Goal: Check status: Check status

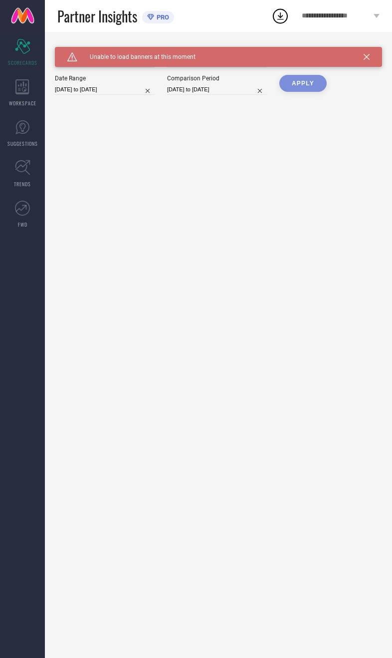
type input "All"
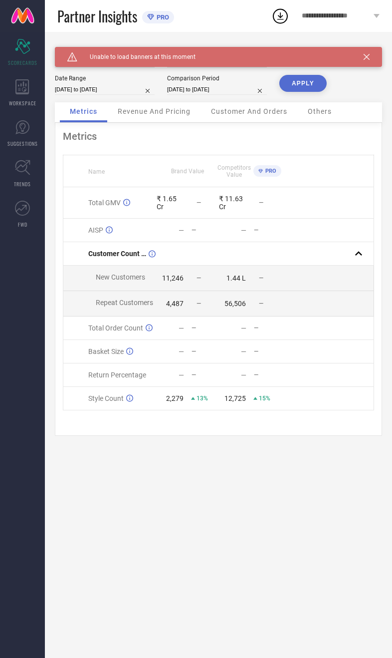
select select "8"
select select "2025"
select select "9"
select select "2025"
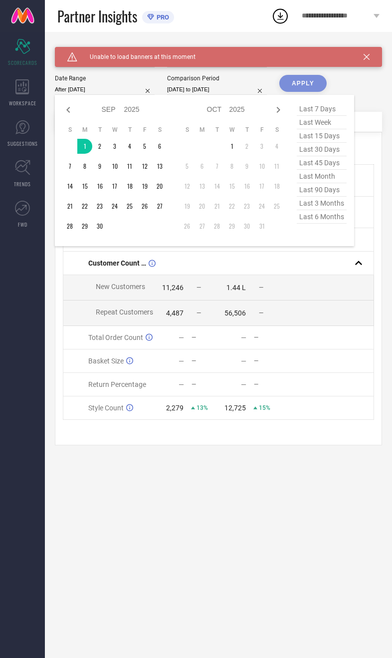
type input "[DATE] to [DATE]"
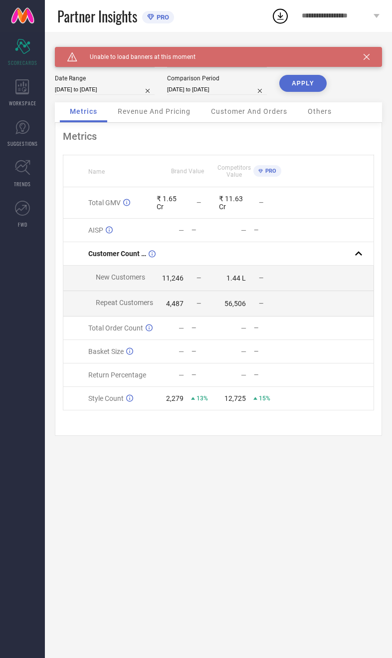
select select "8"
select select "2024"
select select "9"
select select "2024"
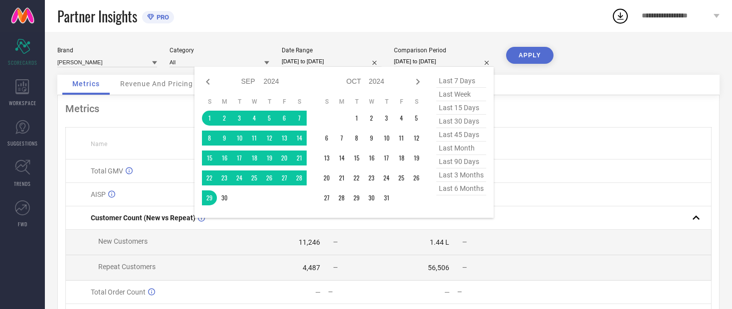
click at [195, 114] on div "Jan Feb Mar Apr May Jun [DATE] Aug Sep Oct Nov [DATE] 2015 2016 2017 2018 2019 …" at bounding box center [344, 142] width 299 height 151
click at [207, 112] on table "S M T W T F S 1 2 3 4 5 6 7 8 9 10 11 12 13 14 15 16 17 18 19 20 21 22 23 24 25…" at bounding box center [254, 152] width 105 height 118
click at [214, 113] on div "[PERSON_NAME] Category All Date Range [DATE] to [DATE] Comparison Period [DATE]…" at bounding box center [388, 223] width 687 height 383
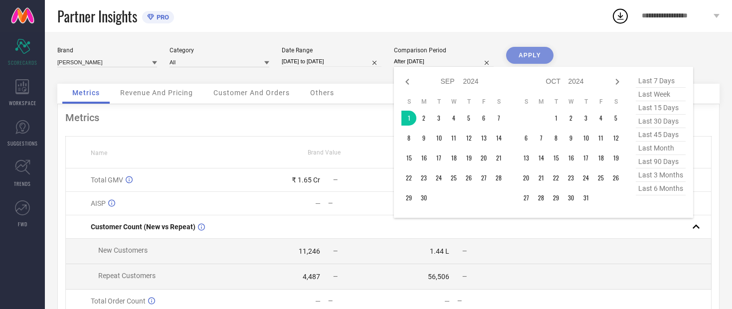
type input "[DATE] to [DATE]"
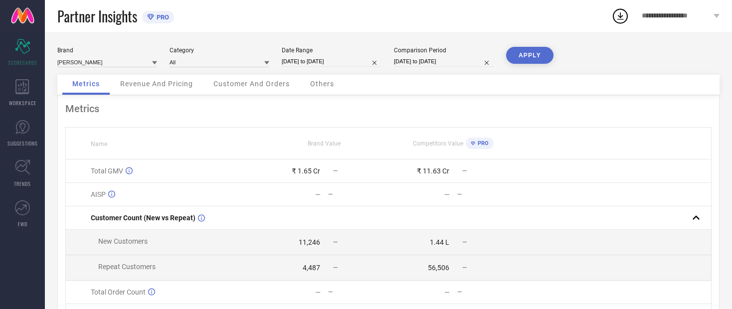
click at [392, 63] on button "APPLY" at bounding box center [529, 55] width 47 height 17
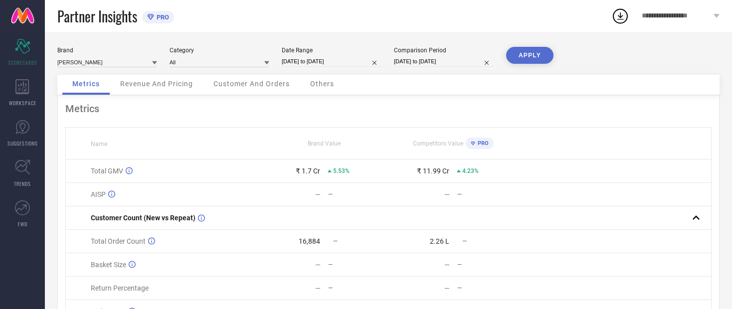
click at [158, 88] on span "Revenue And Pricing" at bounding box center [156, 84] width 73 height 8
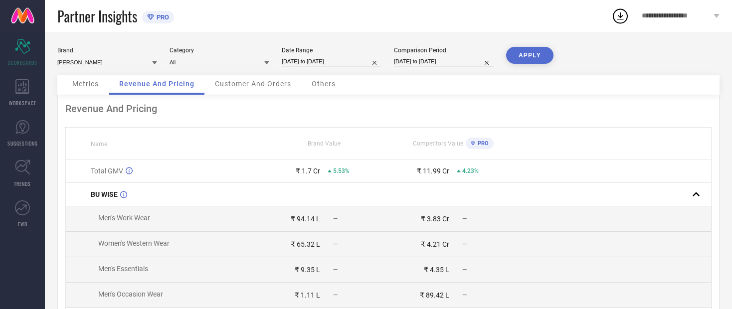
click at [79, 83] on span "Metrics" at bounding box center [85, 84] width 26 height 8
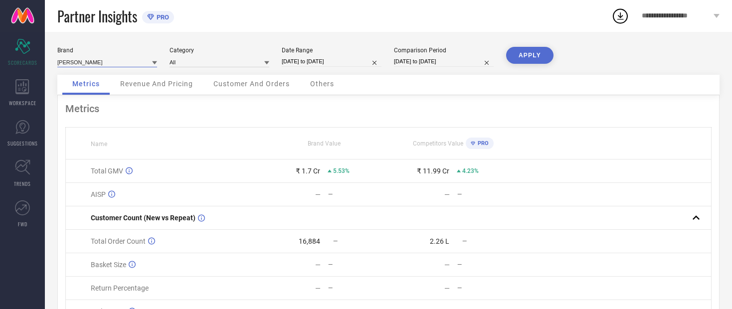
click at [78, 65] on input at bounding box center [107, 62] width 100 height 10
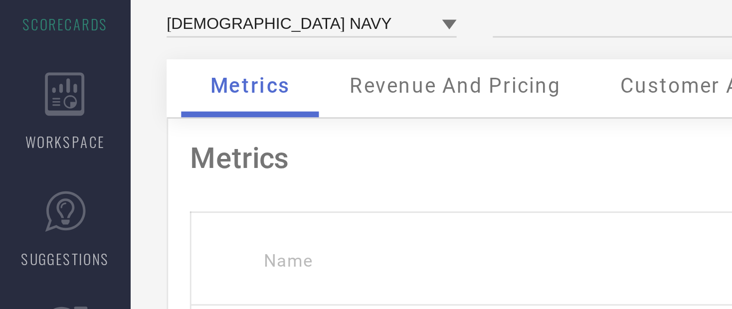
type input "All"
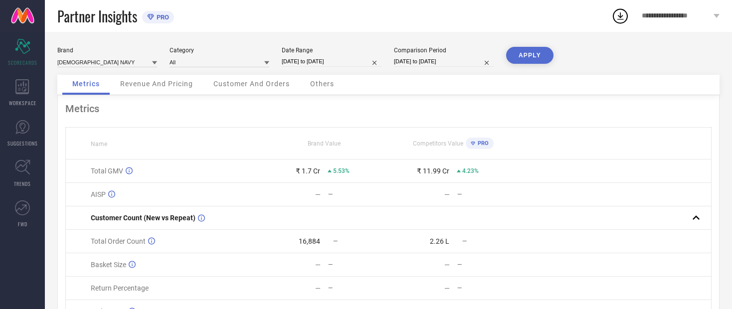
click at [392, 62] on button "APPLY" at bounding box center [529, 55] width 47 height 17
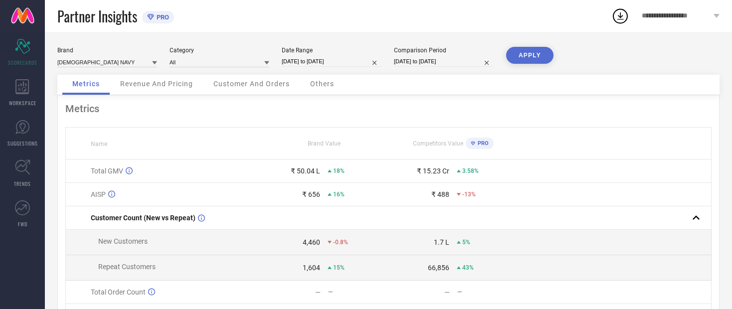
click at [153, 84] on span "Revenue And Pricing" at bounding box center [156, 84] width 73 height 8
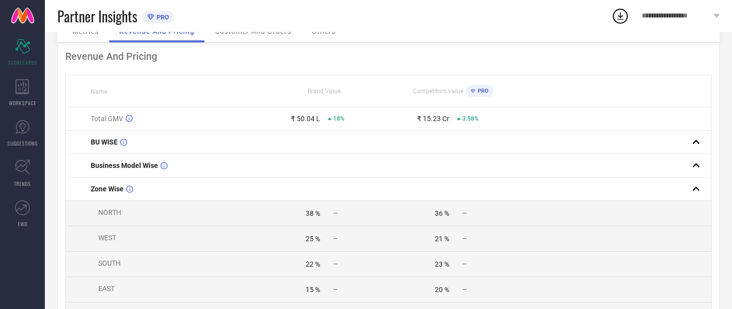
scroll to position [56, 0]
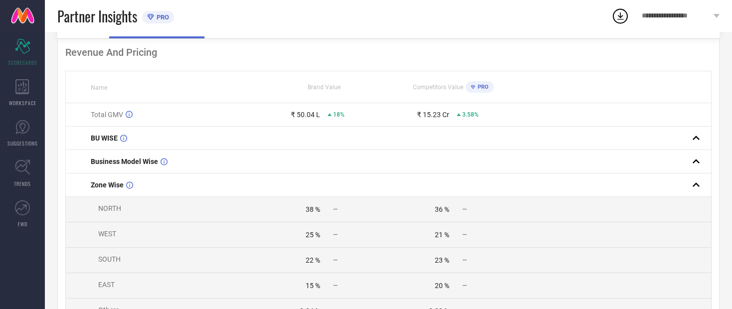
click at [94, 142] on span "BU WISE" at bounding box center [104, 138] width 27 height 8
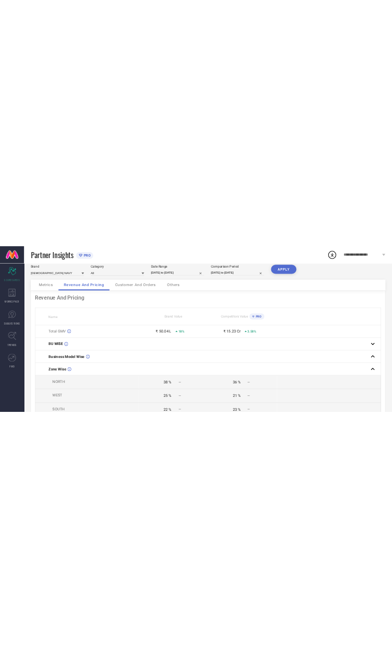
scroll to position [0, 0]
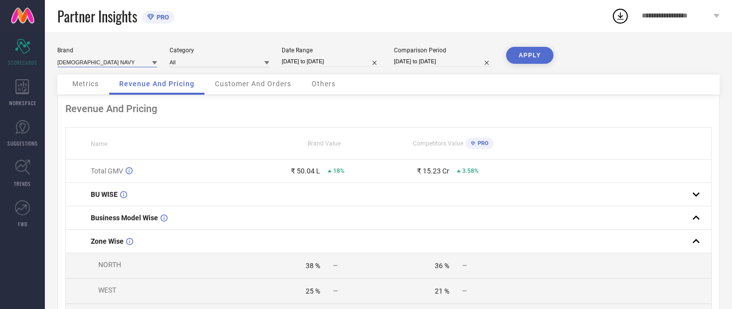
click at [76, 58] on input at bounding box center [107, 62] width 100 height 10
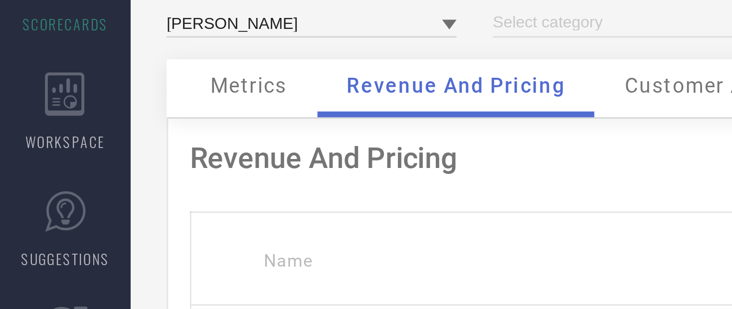
type input "All"
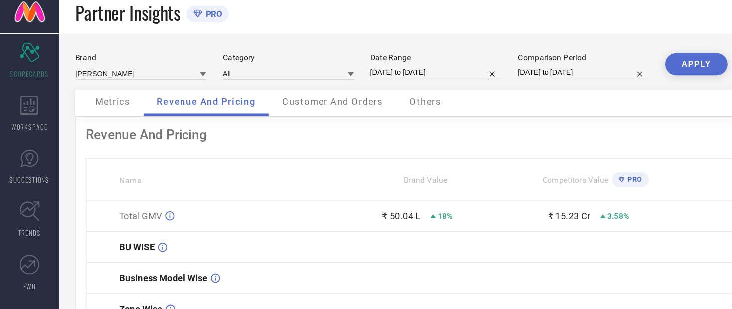
click at [392, 57] on button "APPLY" at bounding box center [529, 55] width 47 height 17
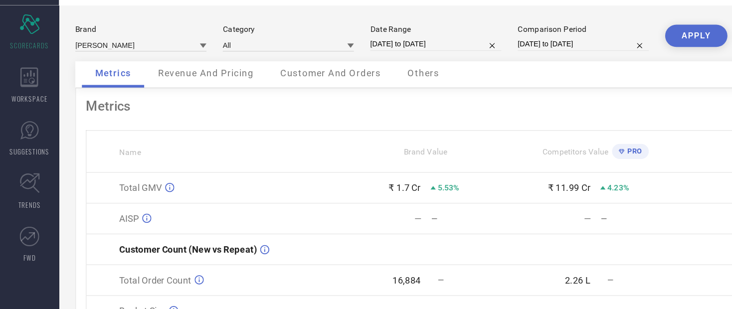
click at [150, 80] on span "Revenue And Pricing" at bounding box center [156, 84] width 73 height 8
